Goal: Task Accomplishment & Management: Manage account settings

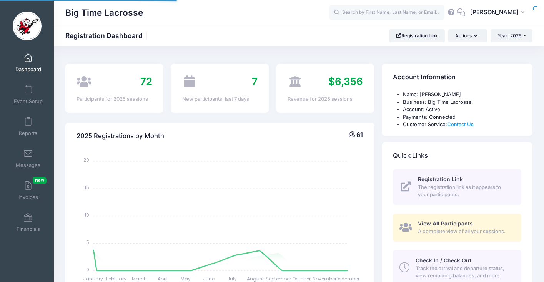
select select
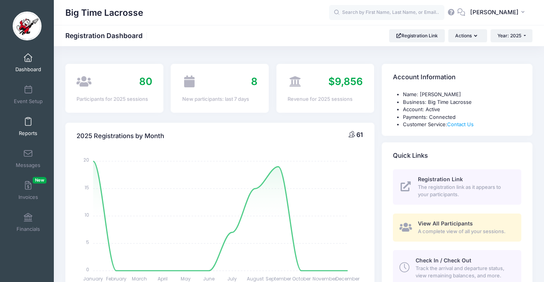
click at [28, 123] on span at bounding box center [28, 122] width 0 height 8
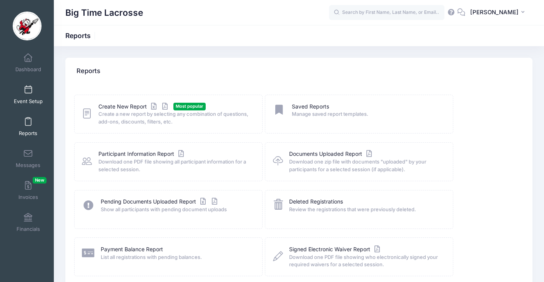
click at [28, 92] on span at bounding box center [28, 90] width 0 height 8
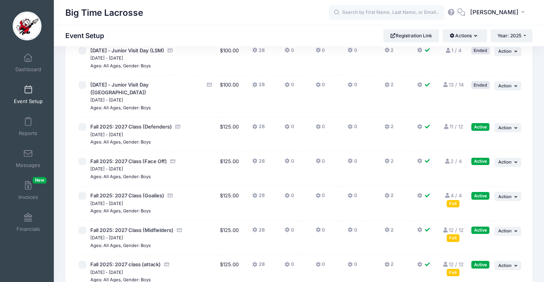
scroll to position [203, 0]
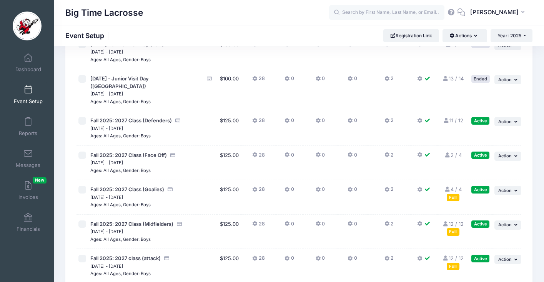
click at [453, 228] on div "Full" at bounding box center [453, 231] width 13 height 7
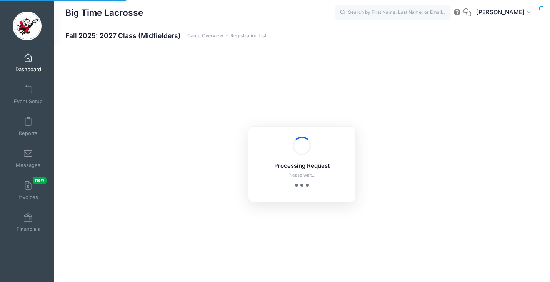
select select "10"
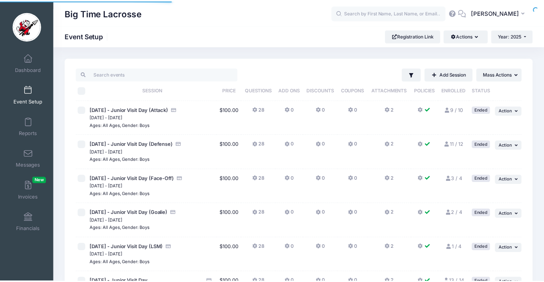
scroll to position [203, 0]
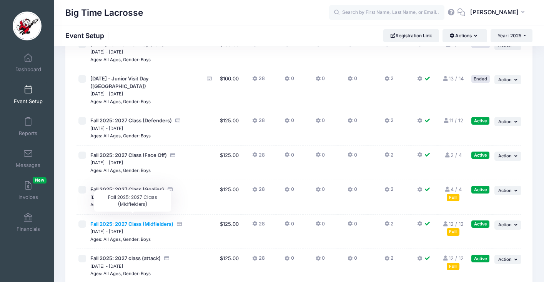
click at [128, 221] on span "Fall 2025: 2027 Class (Midfielders)" at bounding box center [131, 224] width 83 height 6
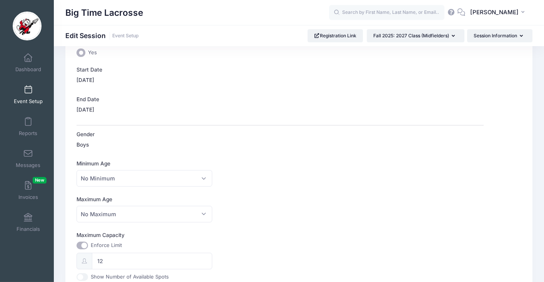
scroll to position [135, 0]
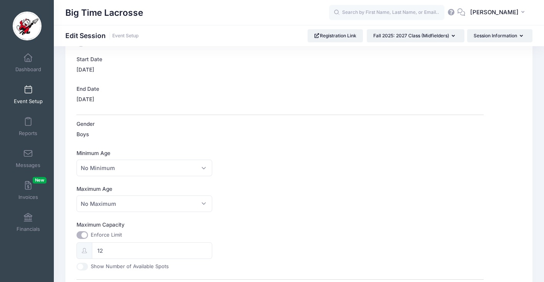
click at [86, 236] on input "Maximum Capacity" at bounding box center [83, 235] width 12 height 8
checkbox input "false"
type input "0"
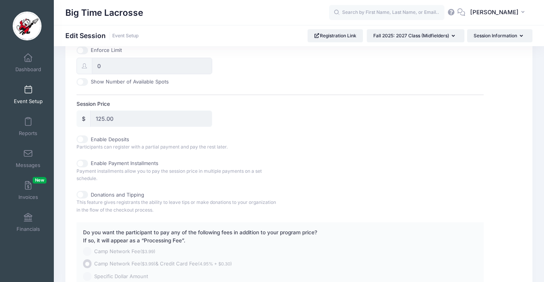
scroll to position [397, 0]
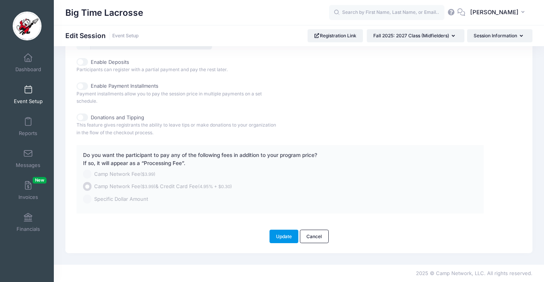
click at [290, 235] on button "Update" at bounding box center [283, 236] width 29 height 13
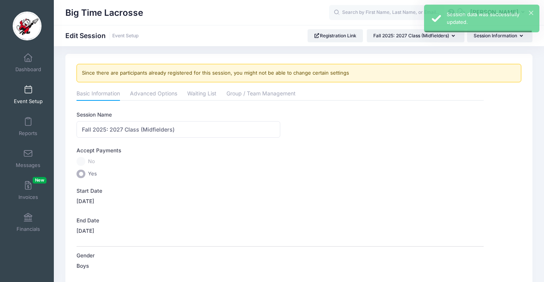
scroll to position [0, 0]
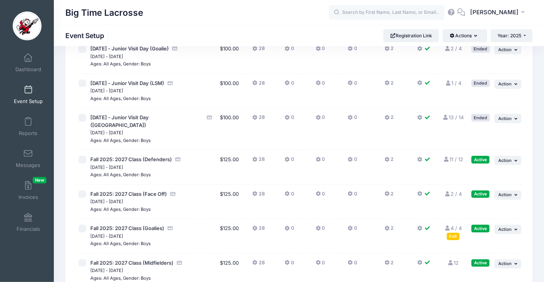
scroll to position [178, 0]
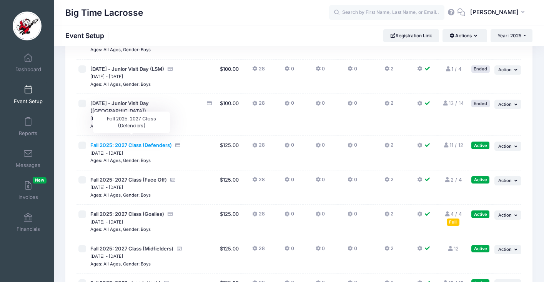
click at [140, 142] on span "Fall 2025: 2027 Class (Defenders)" at bounding box center [131, 145] width 82 height 6
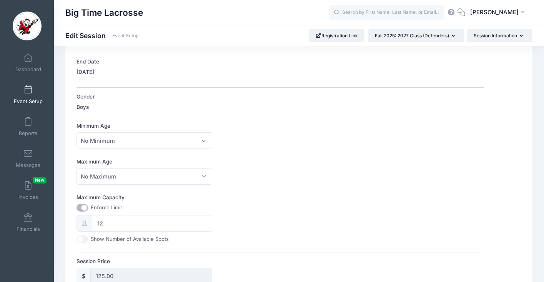
scroll to position [166, 0]
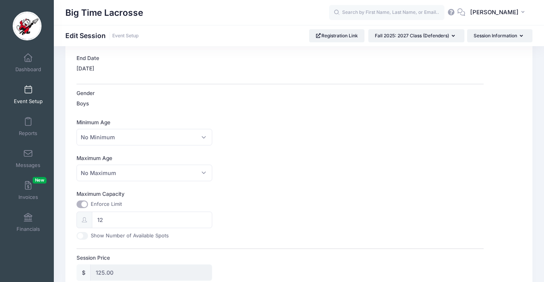
click at [83, 204] on input "Maximum Capacity" at bounding box center [83, 204] width 12 height 8
checkbox input "false"
type input "0"
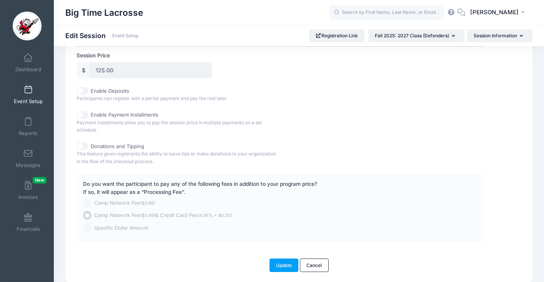
scroll to position [397, 0]
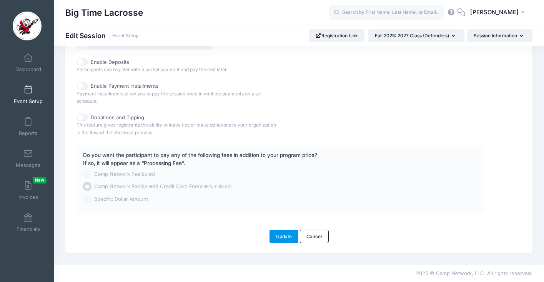
click at [276, 233] on button "Update" at bounding box center [283, 236] width 29 height 13
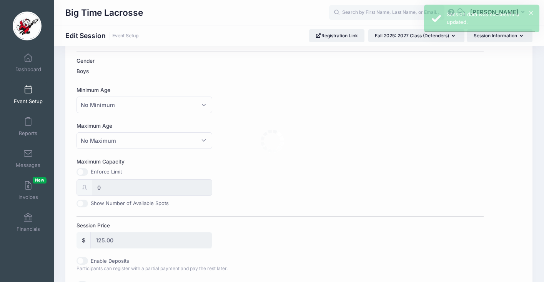
scroll to position [0, 0]
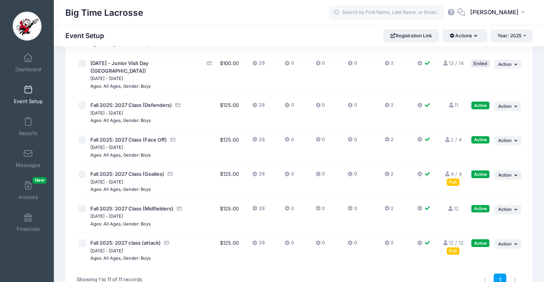
scroll to position [221, 0]
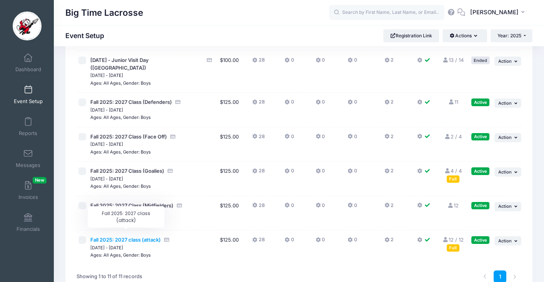
click at [114, 236] on span "Fall 2025: 2027 class (attack)" at bounding box center [125, 239] width 70 height 6
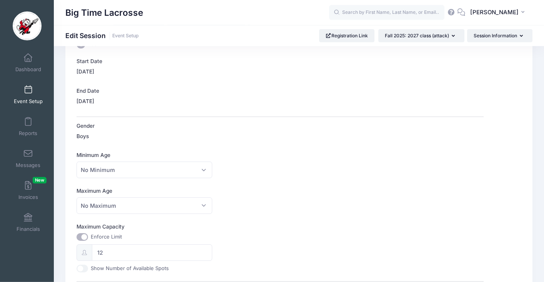
scroll to position [135, 0]
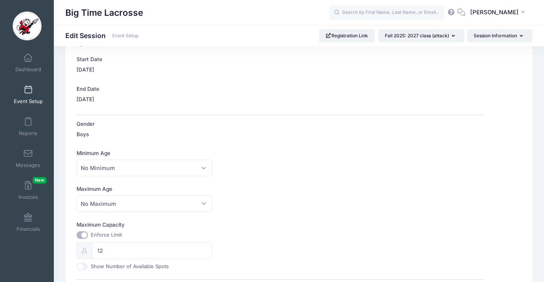
click at [85, 234] on input "Maximum Capacity" at bounding box center [83, 235] width 12 height 8
checkbox input "false"
type input "0"
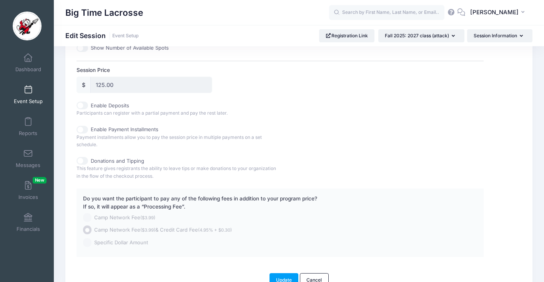
scroll to position [397, 0]
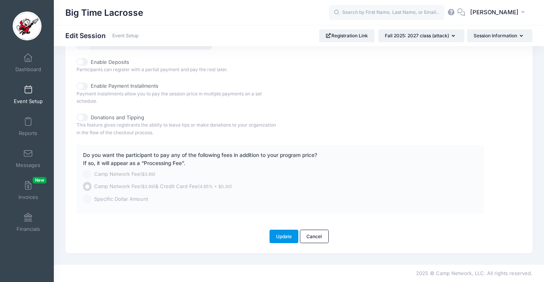
click at [284, 238] on button "Update" at bounding box center [283, 236] width 29 height 13
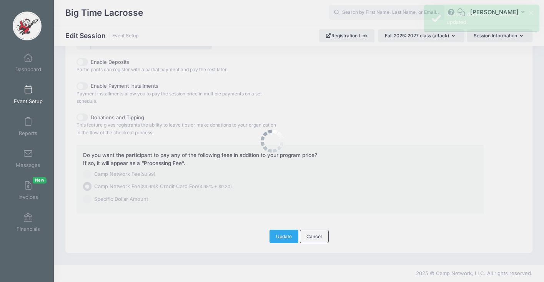
scroll to position [0, 0]
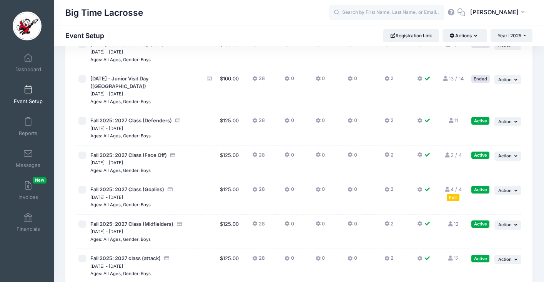
scroll to position [123, 0]
